Goal: Transaction & Acquisition: Purchase product/service

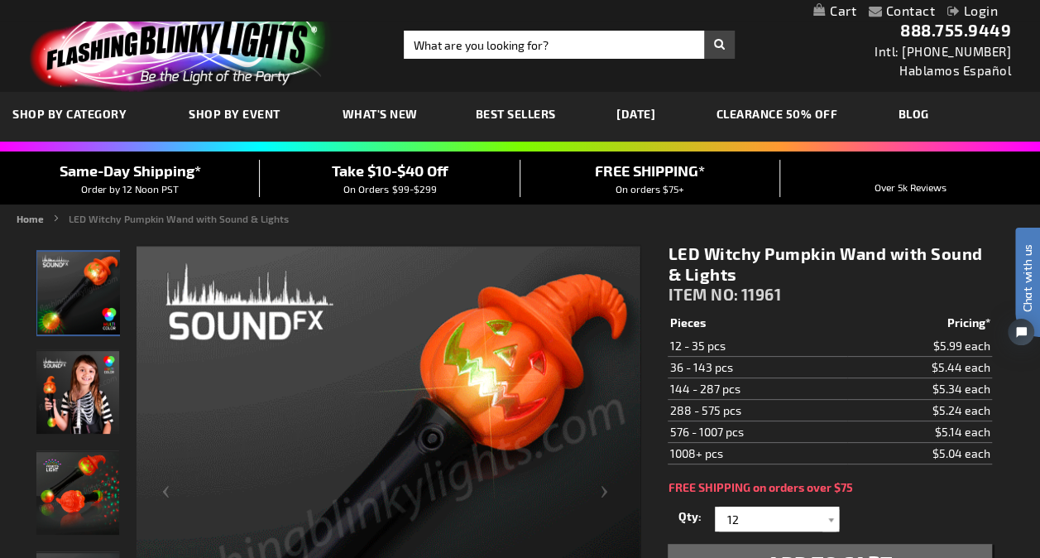
drag, startPoint x: 210, startPoint y: 121, endPoint x: 214, endPoint y: 151, distance: 30.0
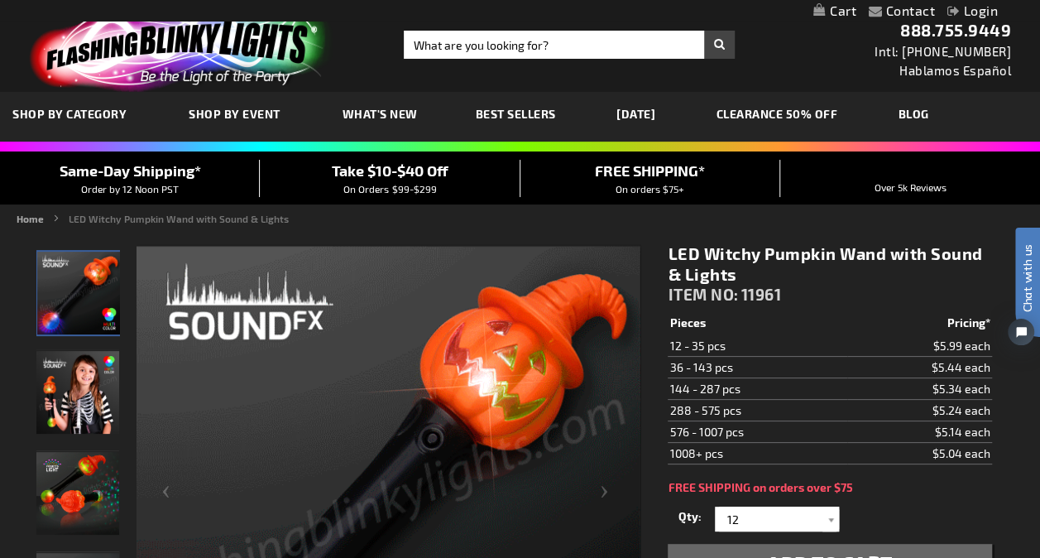
click at [210, 122] on div "Close dialog Get 10% Off Subscribe and save today Unlock Offer Submit" at bounding box center [520, 279] width 1040 height 558
click at [40, 221] on link "Home" at bounding box center [30, 219] width 27 height 12
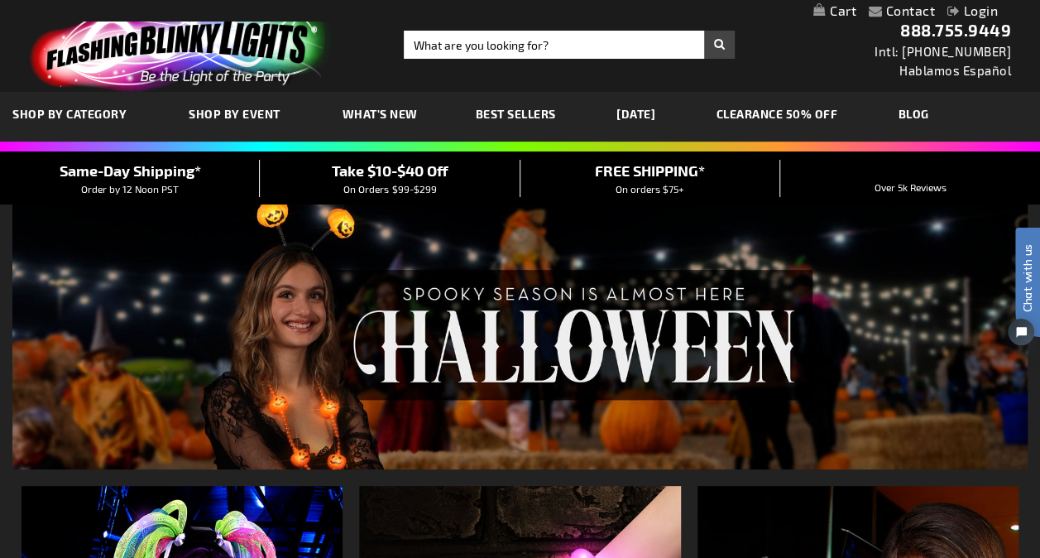
click at [650, 118] on link "[DATE]" at bounding box center [636, 113] width 64 height 55
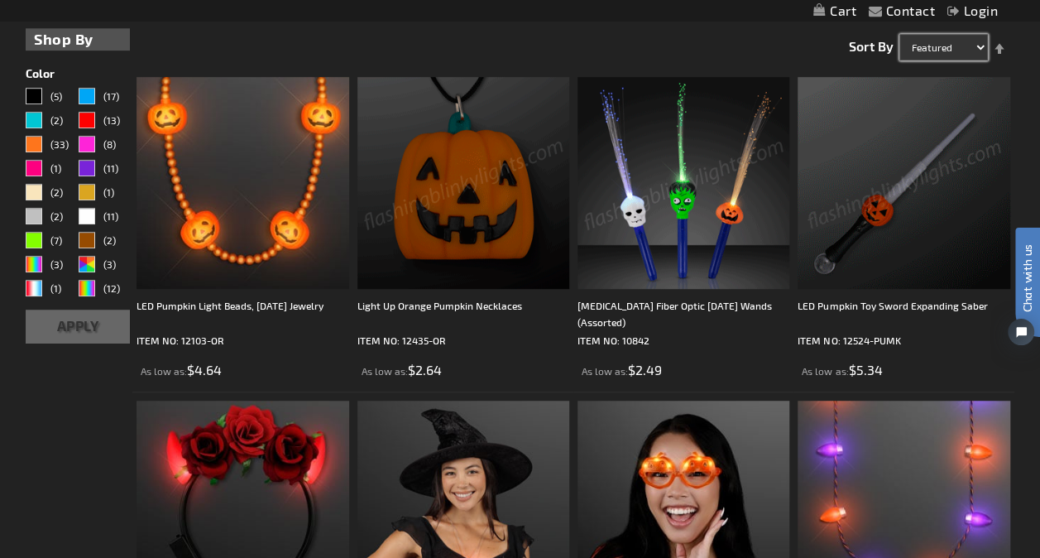
click at [977, 46] on select "Featured Name Price Best Sellers" at bounding box center [944, 47] width 89 height 26
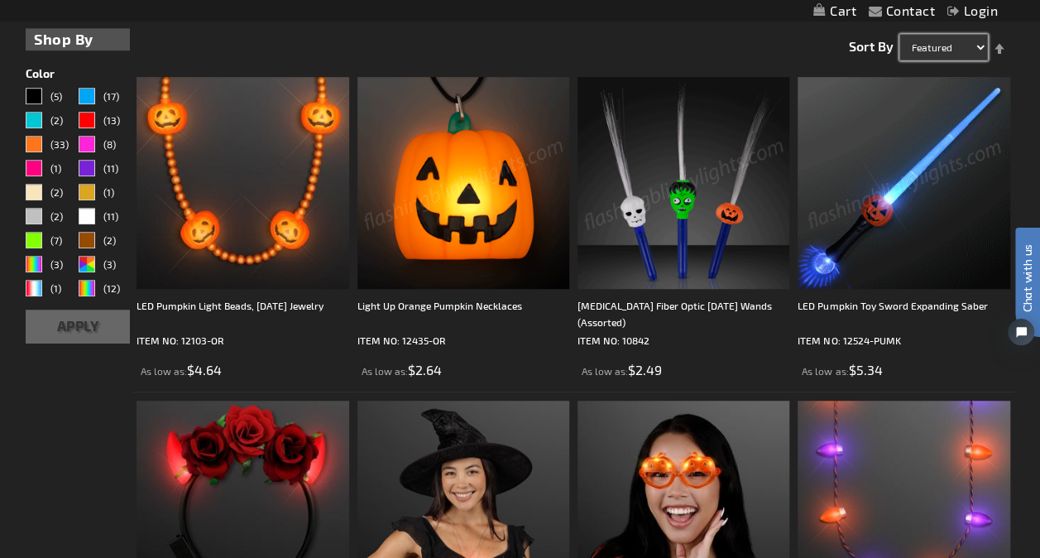
select select "price"
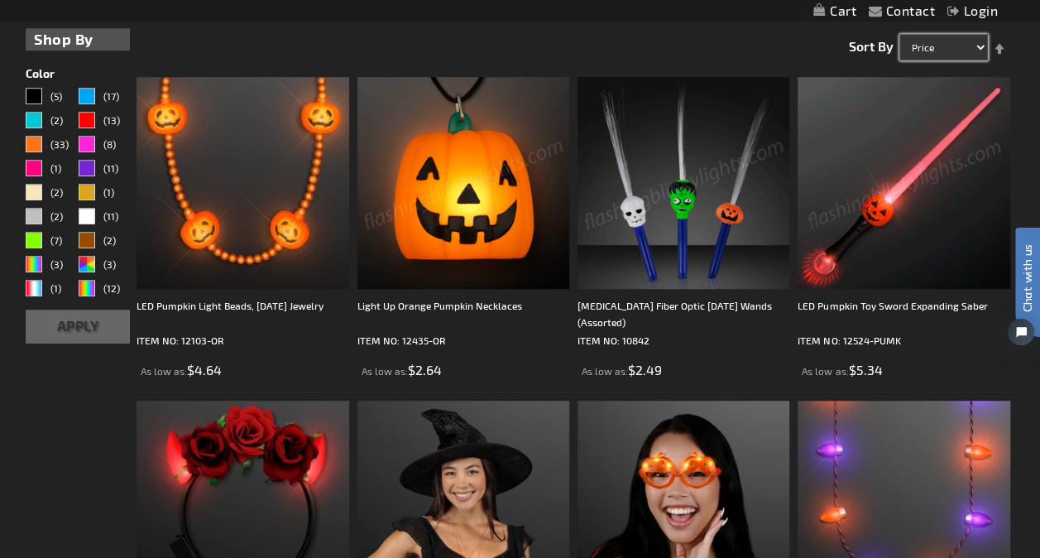
click at [900, 34] on select "Featured Name Price Best Sellers" at bounding box center [944, 47] width 89 height 26
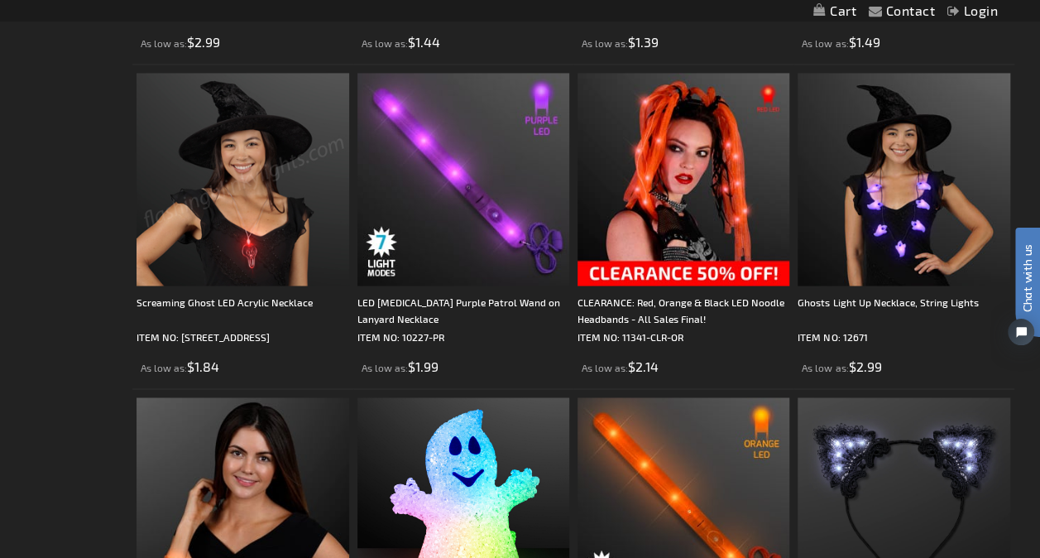
scroll to position [4965, 0]
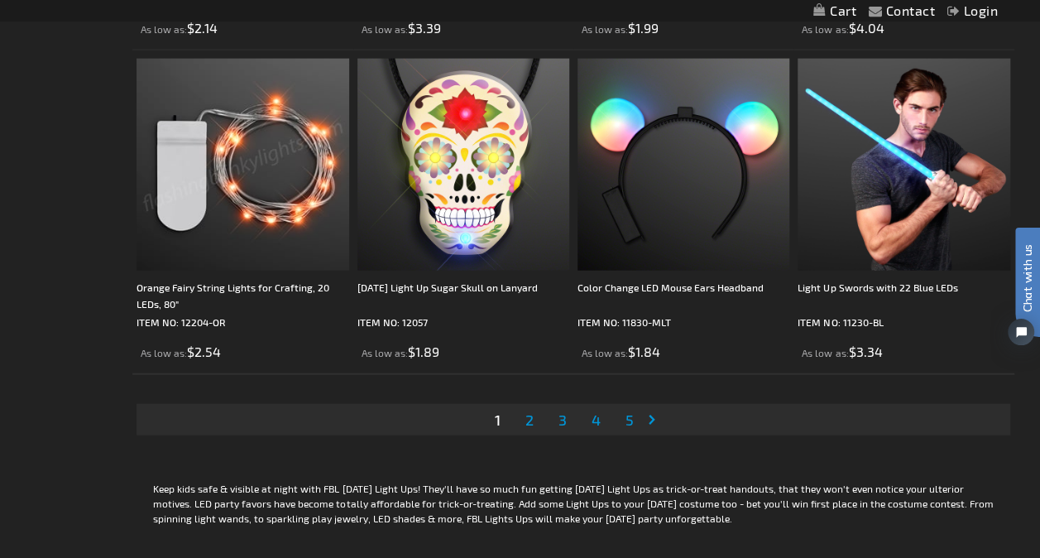
click at [531, 418] on span "2" at bounding box center [529, 419] width 8 height 18
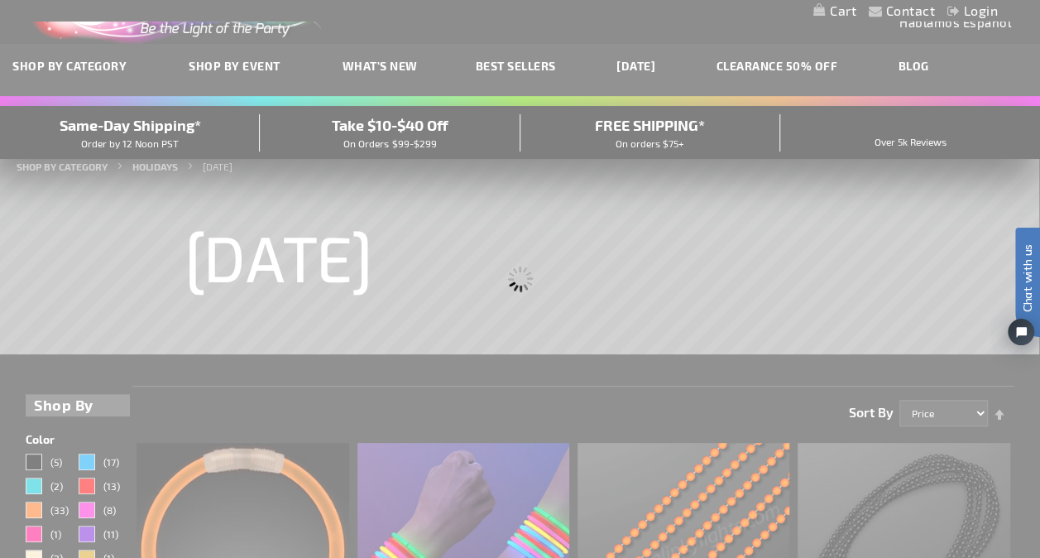
scroll to position [0, 0]
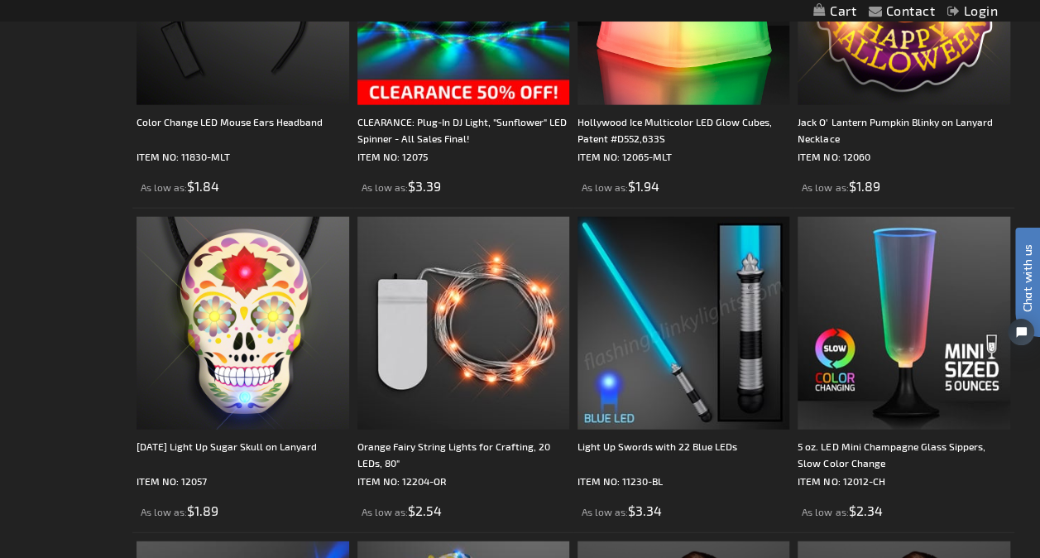
scroll to position [1986, 0]
